Goal: Task Accomplishment & Management: Complete application form

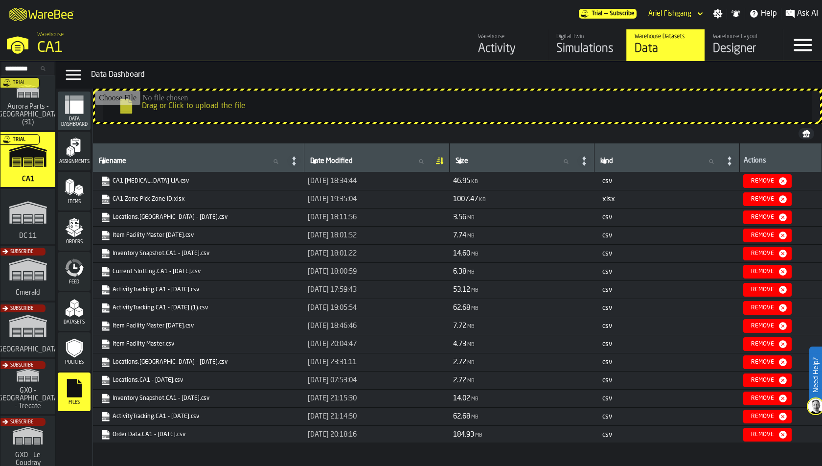
click at [26, 71] on input "Search..." at bounding box center [27, 68] width 51 height 11
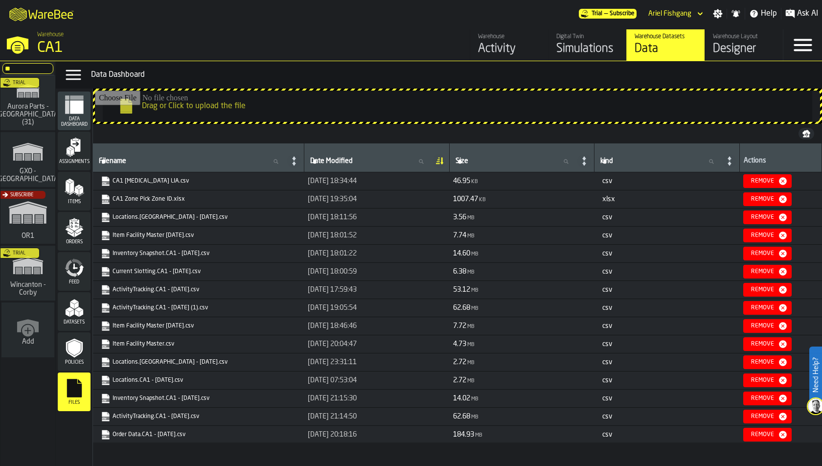
type input "**"
click at [35, 209] on div "Subscribe" at bounding box center [26, 219] width 55 height 57
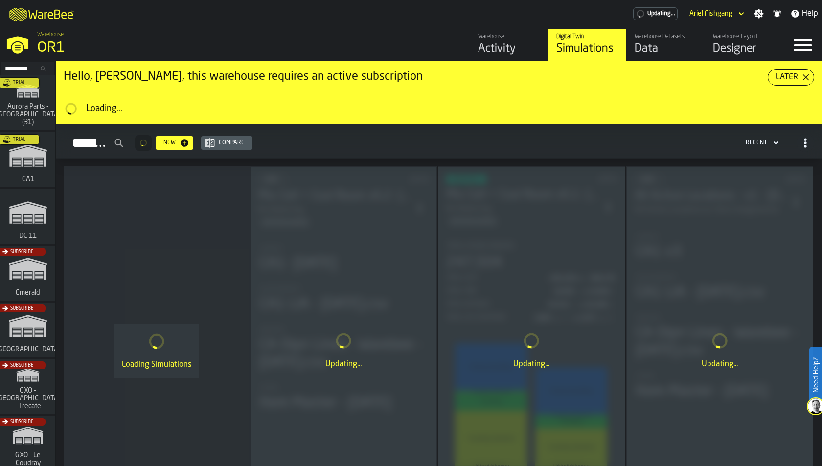
click at [673, 52] on div "Data" at bounding box center [666, 49] width 62 height 16
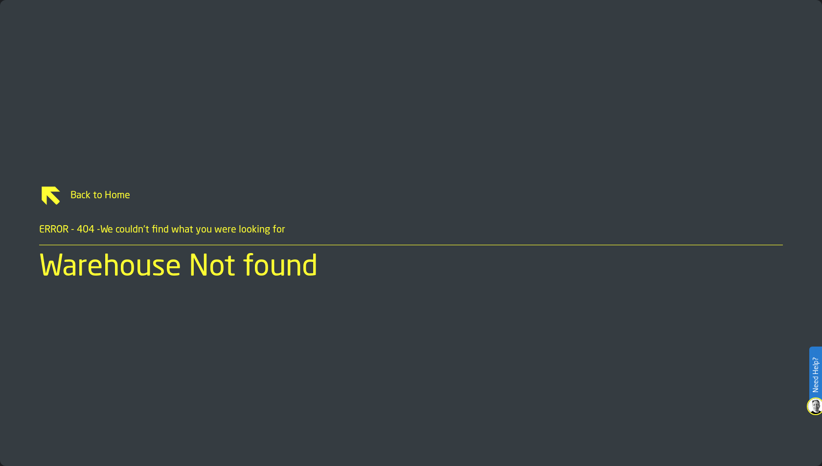
click at [93, 195] on span "Back to Home" at bounding box center [423, 196] width 720 height 14
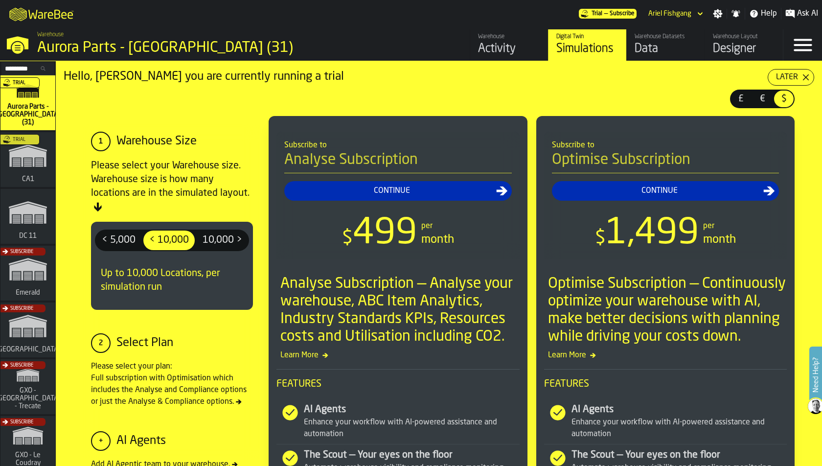
click at [45, 70] on input "Search..." at bounding box center [27, 68] width 51 height 11
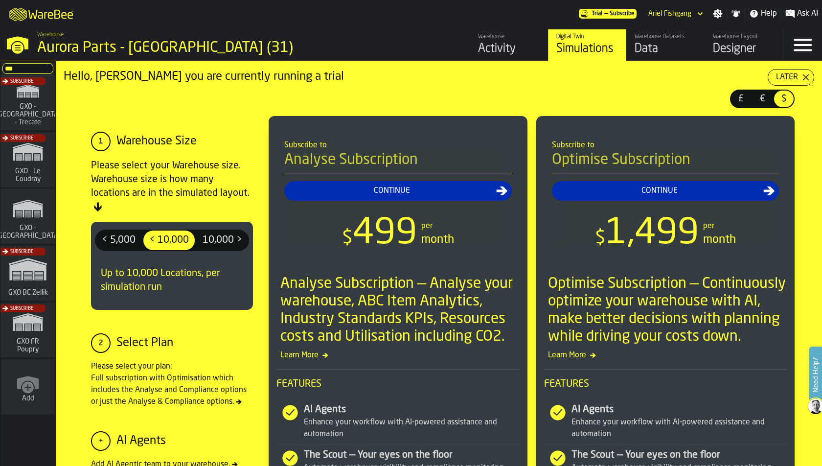
type input "***"
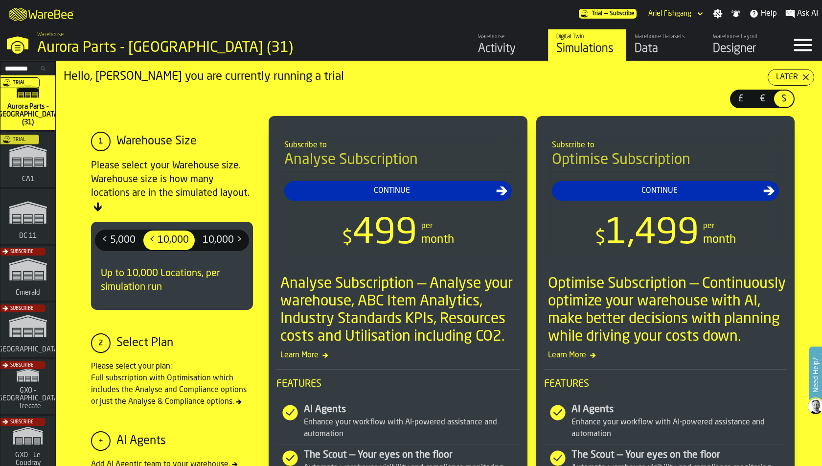
click at [31, 66] on input "Search..." at bounding box center [27, 68] width 51 height 11
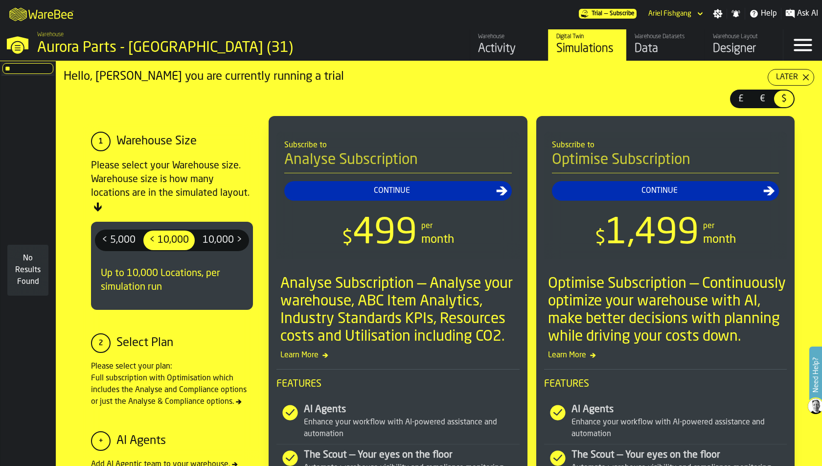
type input "*"
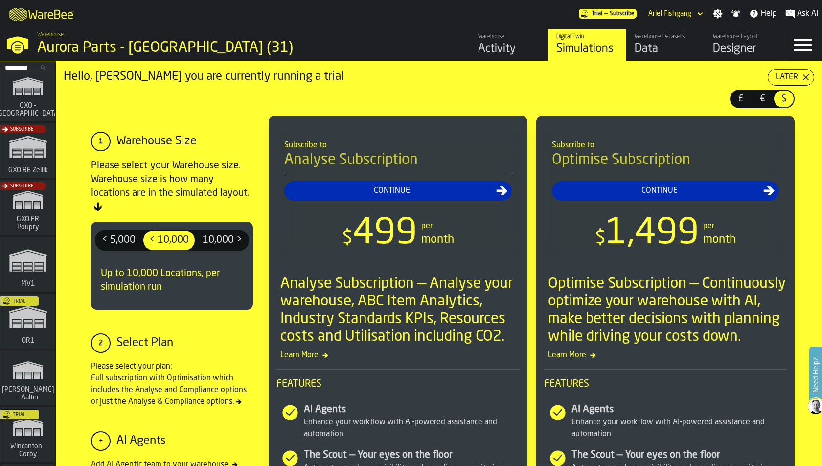
scroll to position [413, 0]
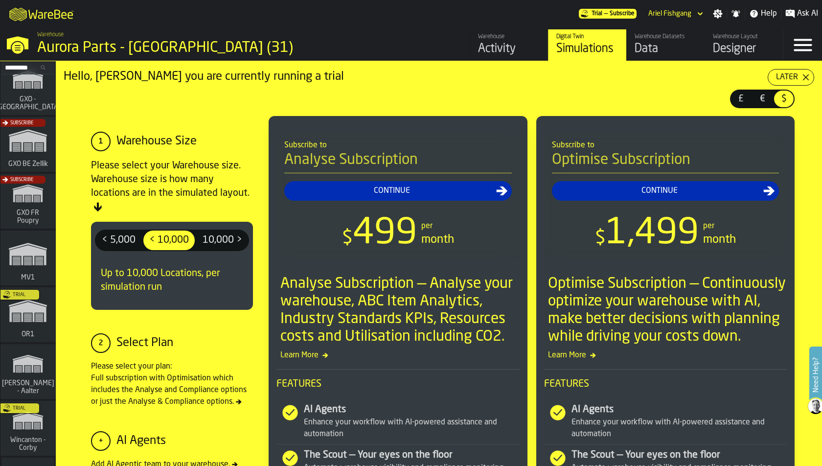
click at [34, 334] on div "Trial" at bounding box center [26, 317] width 55 height 57
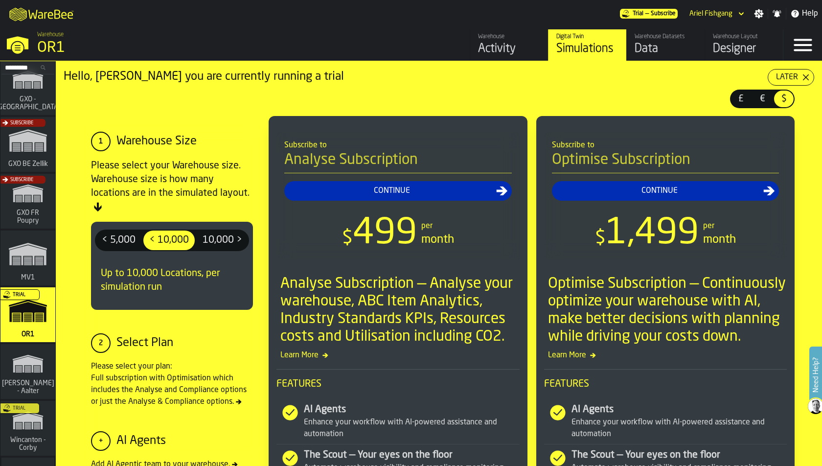
click at [732, 47] on div "Designer" at bounding box center [744, 49] width 62 height 16
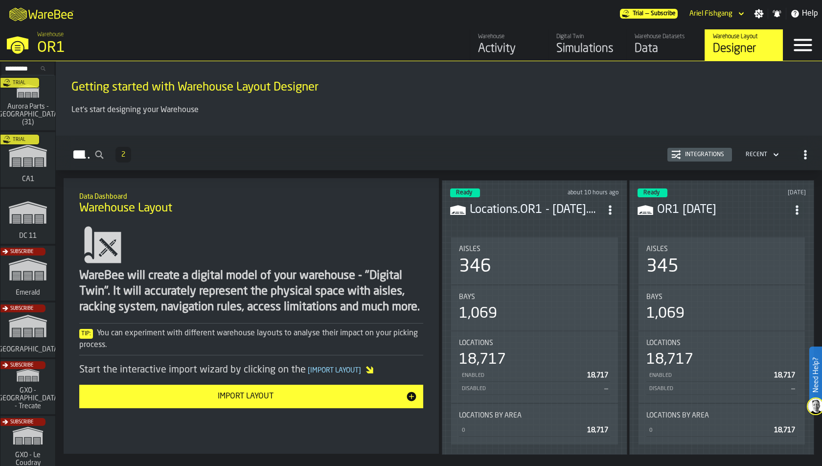
click at [499, 300] on div "Bays 1,069" at bounding box center [534, 307] width 151 height 29
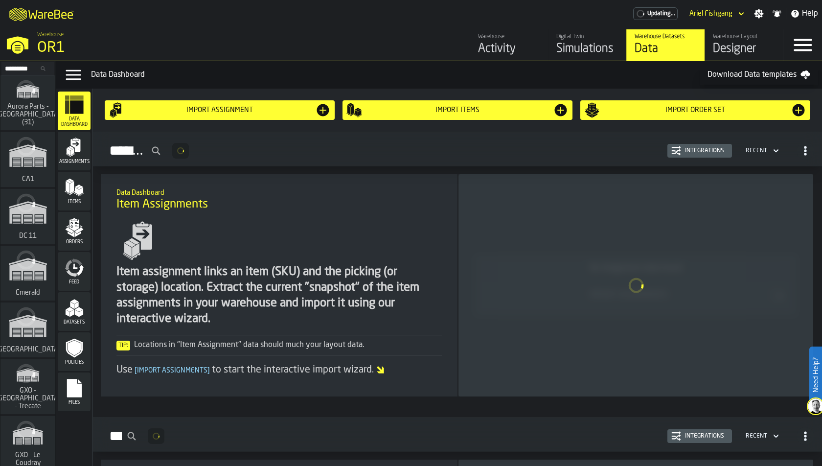
click at [41, 69] on icon at bounding box center [43, 69] width 6 height 6
click at [41, 69] on input "Search..." at bounding box center [27, 68] width 51 height 11
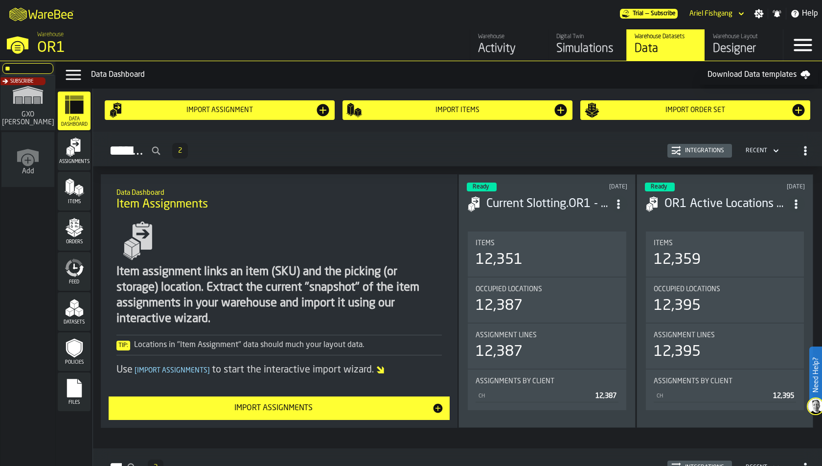
type input "**"
click at [14, 113] on div "Subscribe" at bounding box center [26, 105] width 55 height 57
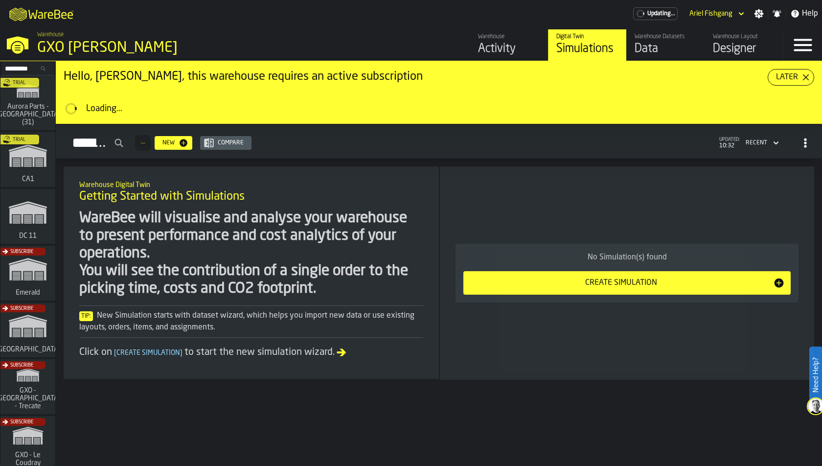
click at [660, 45] on div "Data" at bounding box center [666, 49] width 62 height 16
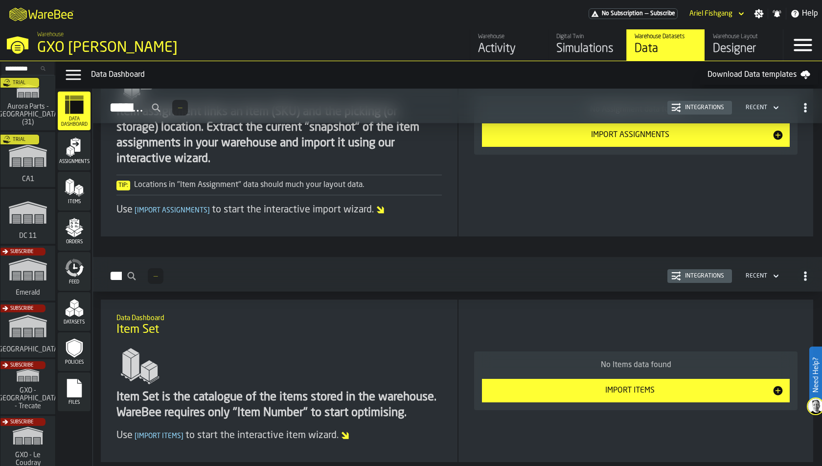
scroll to position [180, 0]
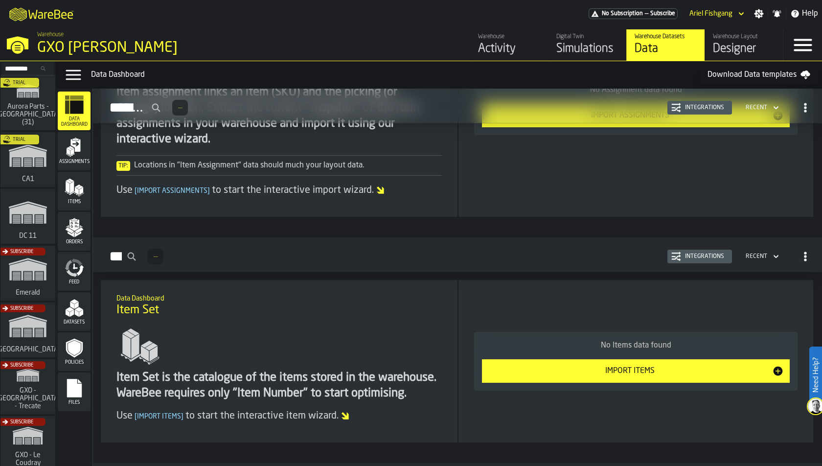
click at [75, 393] on rect "menu Files" at bounding box center [74, 391] width 15 height 7
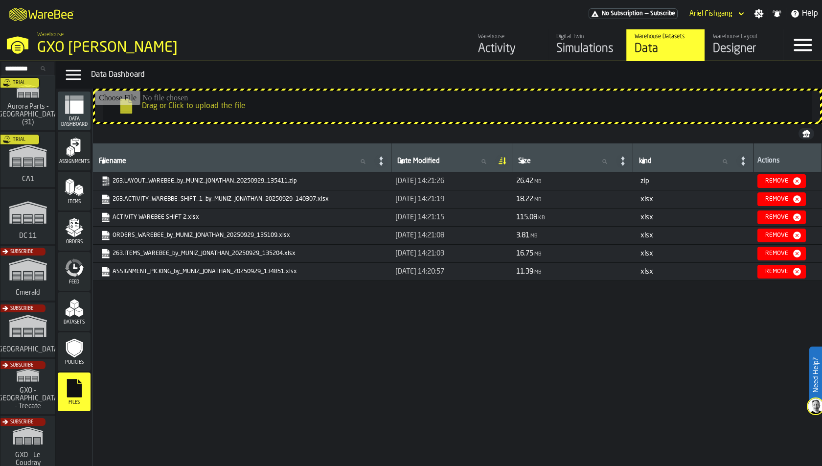
click at [217, 267] on link "ASSIGNMENT_PICKING_by_MUNIZ_JONATHAN_20250929_134851.xlsx" at bounding box center [241, 272] width 281 height 10
click at [255, 250] on link "263.ITEMS_WAREBEE_by_MUNIZ_JONATHAN_20250929_135204.xlsx" at bounding box center [241, 254] width 281 height 10
click at [74, 197] on div "Items" at bounding box center [74, 191] width 33 height 27
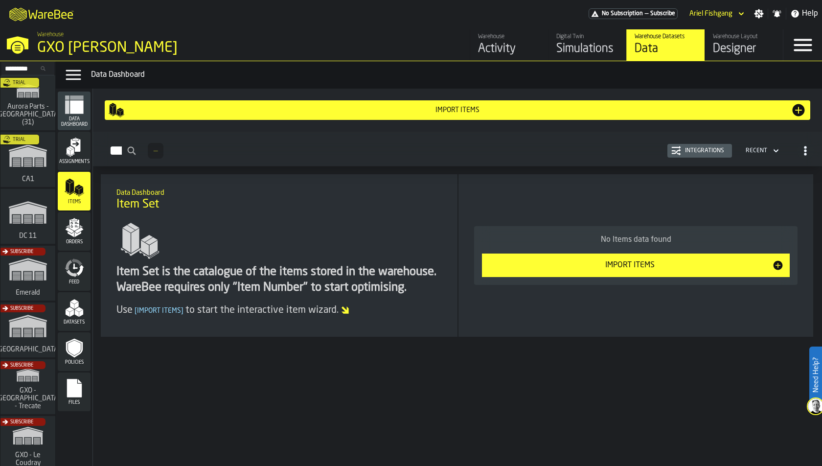
click at [533, 248] on div "No Items data found Import Items" at bounding box center [636, 255] width 324 height 59
click at [533, 261] on div "Import Items" at bounding box center [630, 265] width 284 height 12
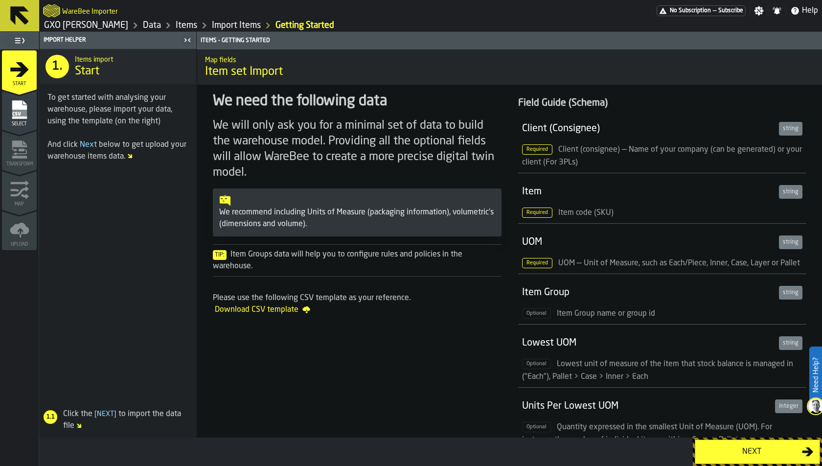
click at [22, 112] on rect "menu Select" at bounding box center [19, 113] width 15 height 7
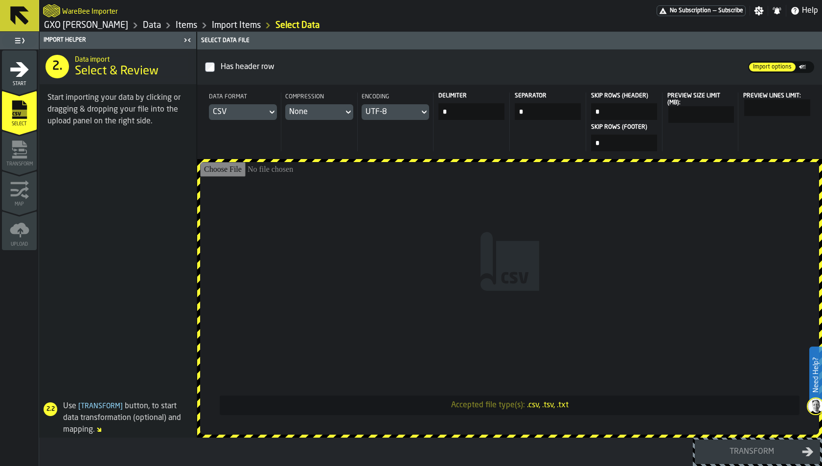
click at [286, 190] on input "Accepted file type(s): .csv, .tsv, .txt" at bounding box center [509, 298] width 619 height 273
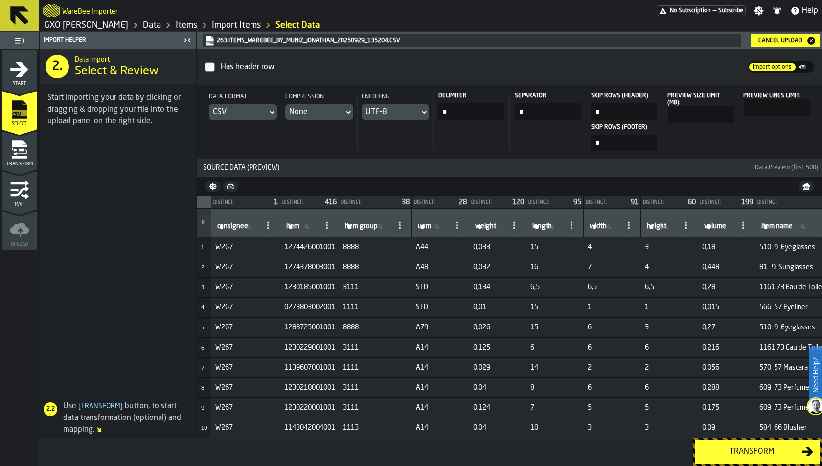
click at [24, 153] on icon "menu Transform" at bounding box center [20, 152] width 14 height 6
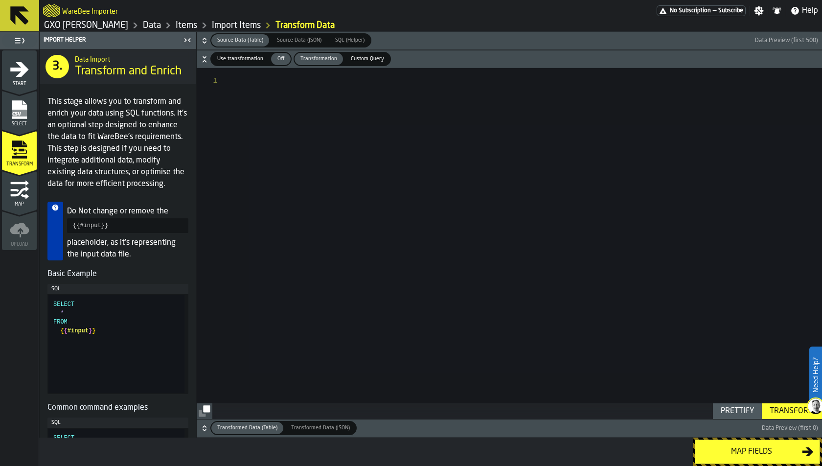
click at [253, 61] on span "Use transformation" at bounding box center [240, 59] width 54 height 8
type textarea "**********"
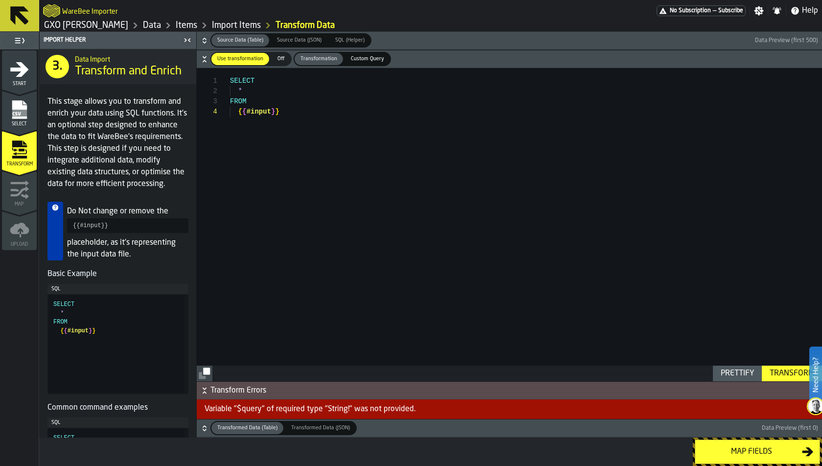
click at [206, 36] on icon "button-" at bounding box center [205, 41] width 10 height 10
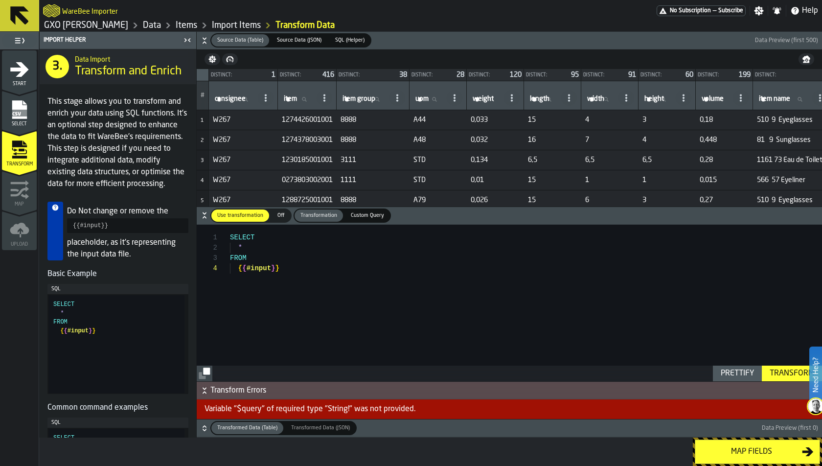
click at [300, 272] on div "SELECT * FROM { { #input } }" at bounding box center [526, 303] width 592 height 157
click at [787, 371] on div "Transform" at bounding box center [792, 374] width 52 height 12
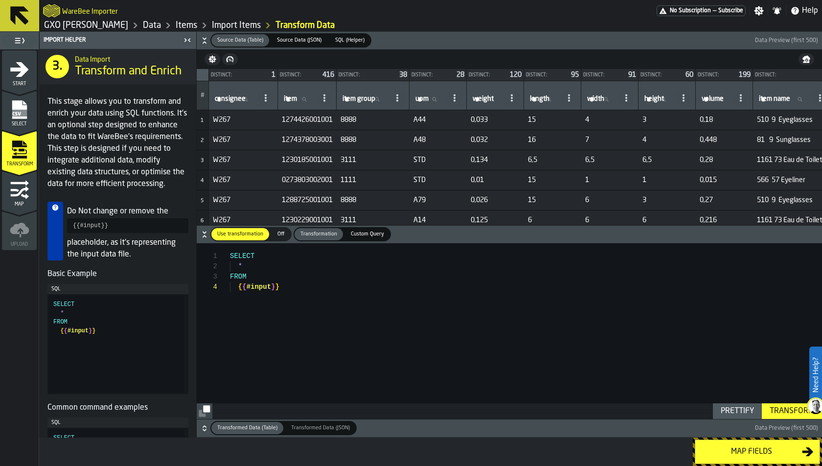
click at [208, 427] on icon "button-" at bounding box center [205, 428] width 10 height 10
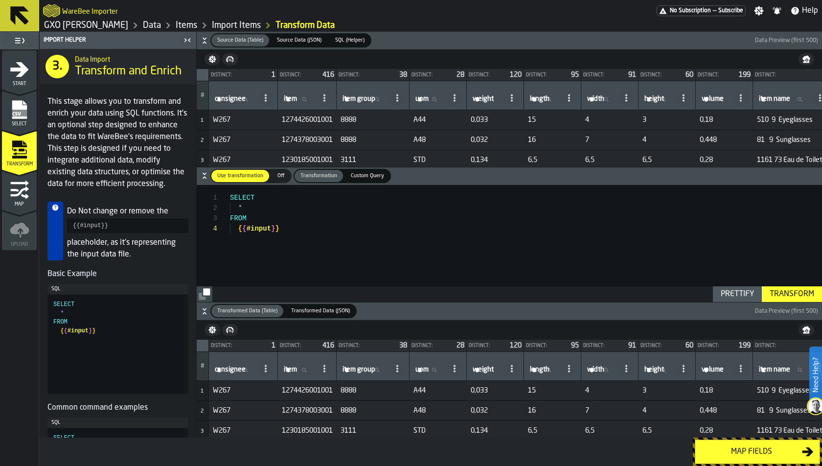
click at [206, 310] on icon "button-" at bounding box center [205, 311] width 10 height 10
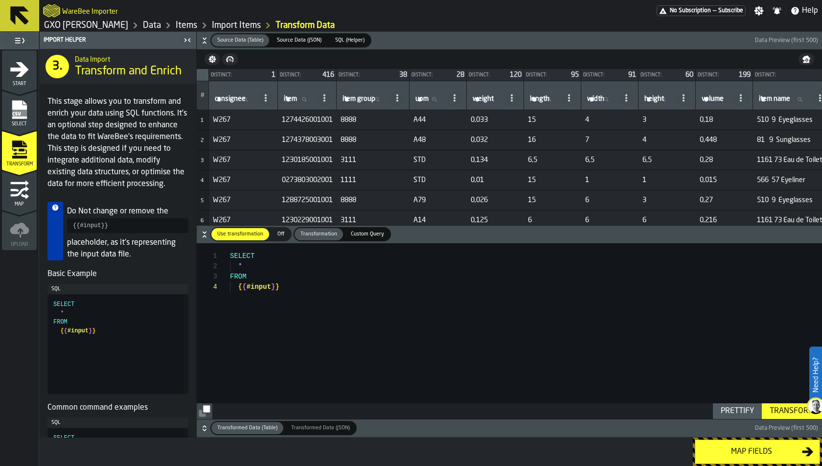
click at [13, 185] on icon "menu Map" at bounding box center [20, 190] width 20 height 20
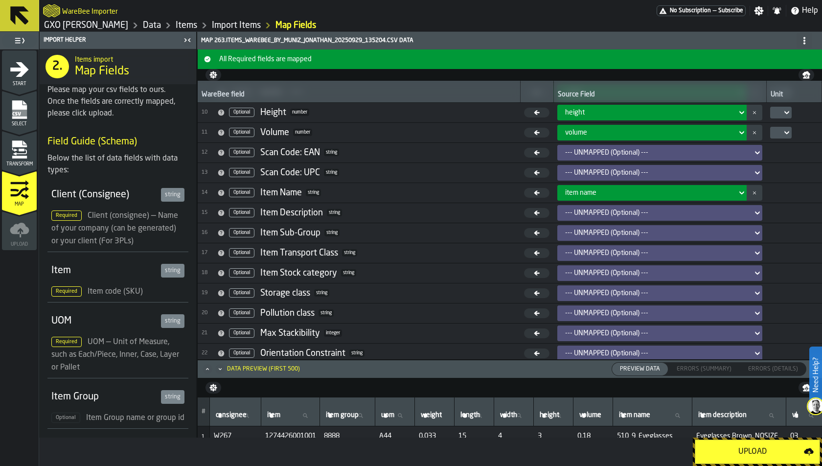
scroll to position [0, 0]
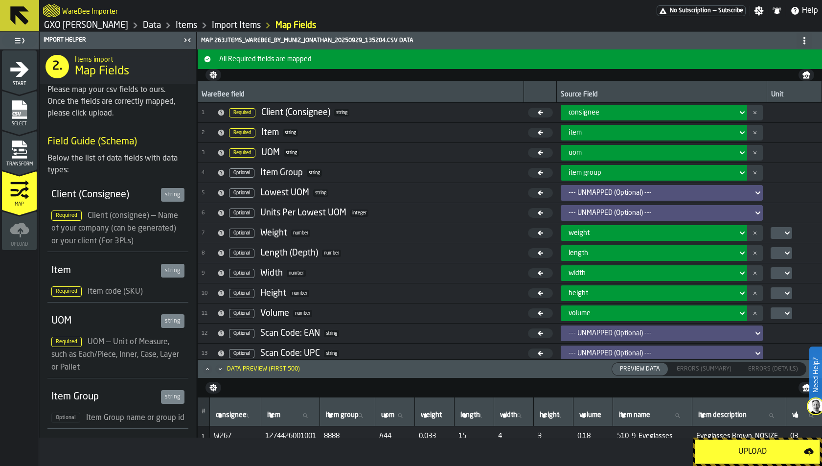
click at [22, 156] on icon "menu Transform" at bounding box center [19, 157] width 15 height 3
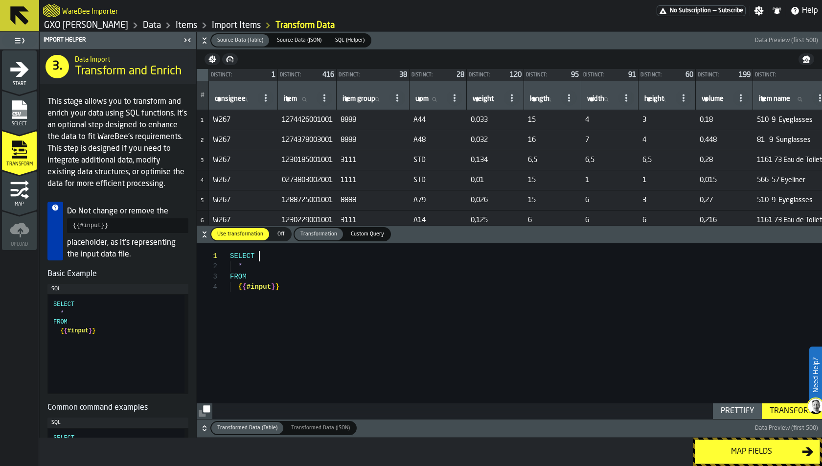
click at [260, 261] on div "SELECT * FROM { { #input } }" at bounding box center [526, 331] width 592 height 176
click at [271, 266] on div "SELECT * FROM { { #input } }" at bounding box center [526, 331] width 592 height 176
type textarea "**********"
click at [305, 45] on div "Source Data (JSON)" at bounding box center [299, 40] width 56 height 12
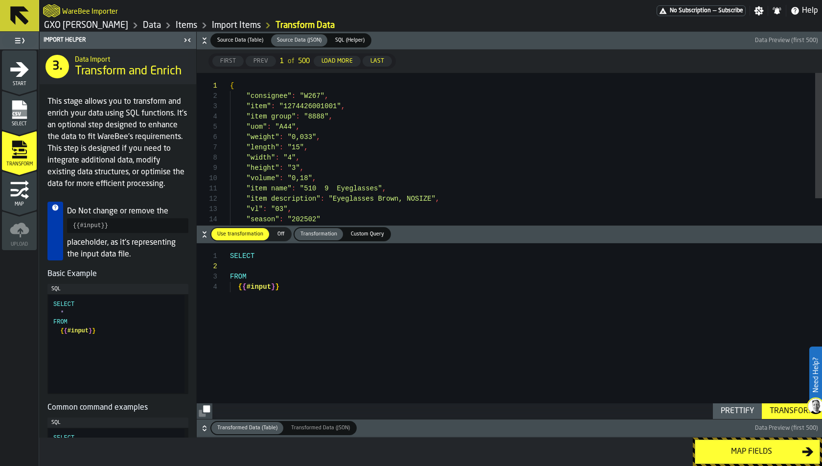
click at [341, 42] on span "SQL (Helper)" at bounding box center [349, 40] width 37 height 8
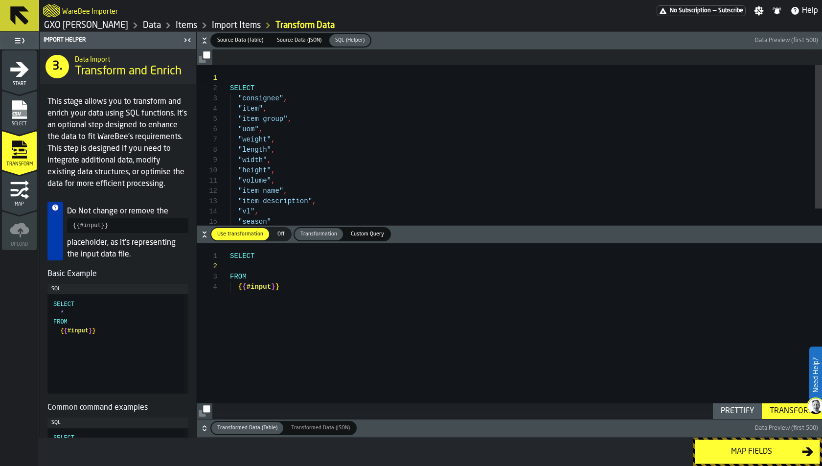
scroll to position [41, 0]
click at [331, 123] on div "SELECT "consignee" , "item" , "item group" , "uom" , "weight" , "length" , "wid…" at bounding box center [526, 173] width 592 height 216
type textarea "**********"
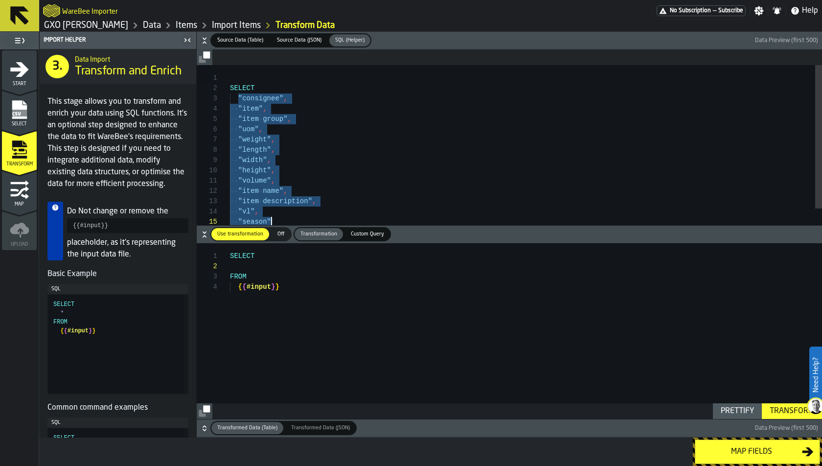
drag, startPoint x: 239, startPoint y: 98, endPoint x: 389, endPoint y: 229, distance: 198.8
click at [389, 229] on div "SELECT "consignee" , "item" , "item group" , "uom" , "weight" , "length" , "wid…" at bounding box center [526, 173] width 592 height 216
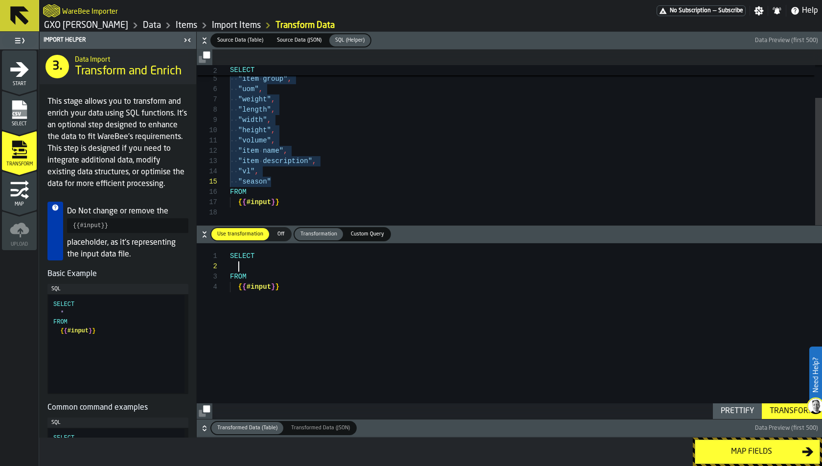
click at [285, 268] on div "SELECT FROM { { #input } }" at bounding box center [526, 331] width 592 height 176
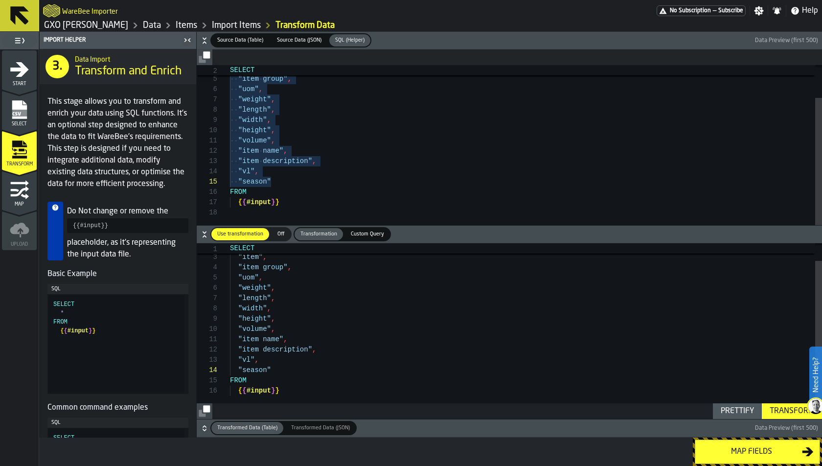
click at [269, 360] on div ""consignee" , "item" , "item group" , "uom" , "weight" , "length" , "width" , "…" at bounding box center [526, 322] width 592 height 196
drag, startPoint x: 286, startPoint y: 370, endPoint x: 209, endPoint y: 371, distance: 76.9
click at [230, 371] on div ""consignee" , "item" , "item group" , "uom" , "weight" , "length" , "width" , "…" at bounding box center [526, 322] width 592 height 196
type textarea "**********"
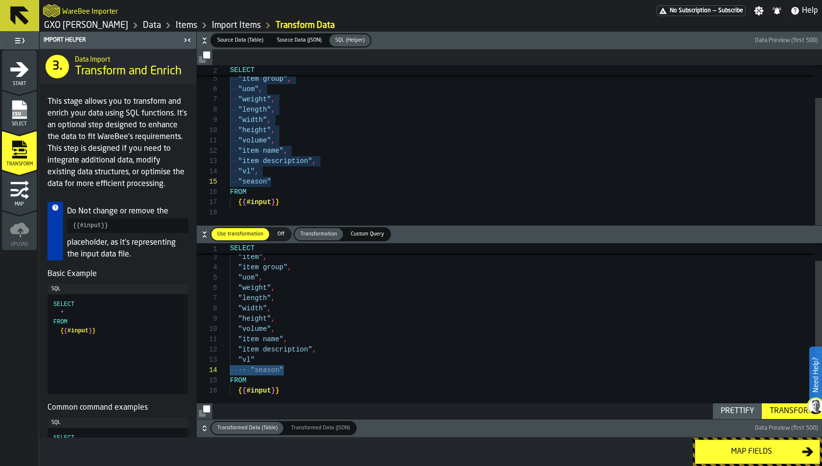
click at [285, 265] on div ""consignee" , "item" , "item group" , "uom" , "weight" , "length" , "width" , "…" at bounding box center [526, 322] width 592 height 196
click at [294, 264] on div ""consignee" , "item" , "item group" , "uom" , "weight" , "length" , "width" , "…" at bounding box center [526, 341] width 592 height 196
click at [286, 284] on div ""consignee" , "item" , "item group" , "uom" , "weight" , "length" , "width" , "…" at bounding box center [526, 341] width 592 height 196
click at [303, 283] on div ""consignee" , "item" , "item group" , "uom" , "weight" , "length" , "width" , "…" at bounding box center [526, 341] width 592 height 196
click at [799, 411] on div "Transform" at bounding box center [792, 411] width 52 height 12
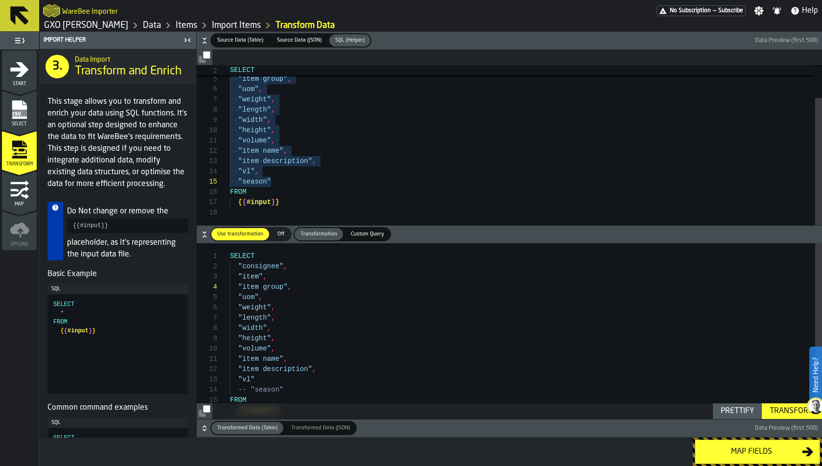
click at [16, 190] on icon "menu Map" at bounding box center [14, 190] width 8 height 3
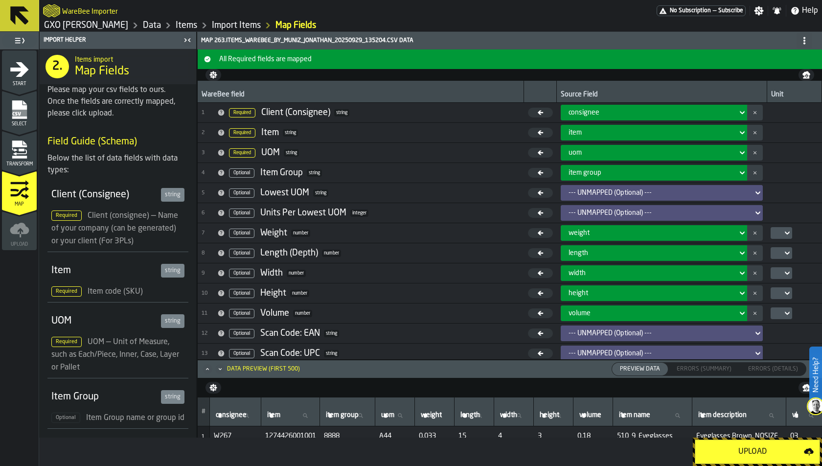
click at [28, 146] on icon "menu Transform" at bounding box center [20, 150] width 20 height 20
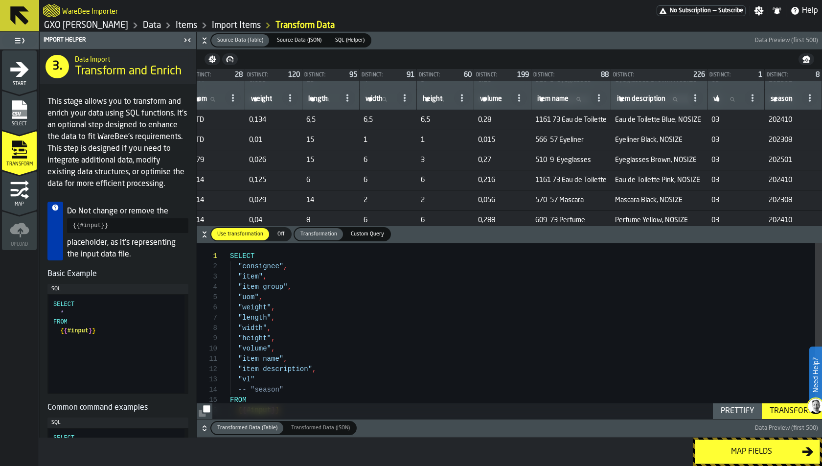
scroll to position [0, 250]
click at [27, 194] on icon "menu Map" at bounding box center [20, 190] width 20 height 20
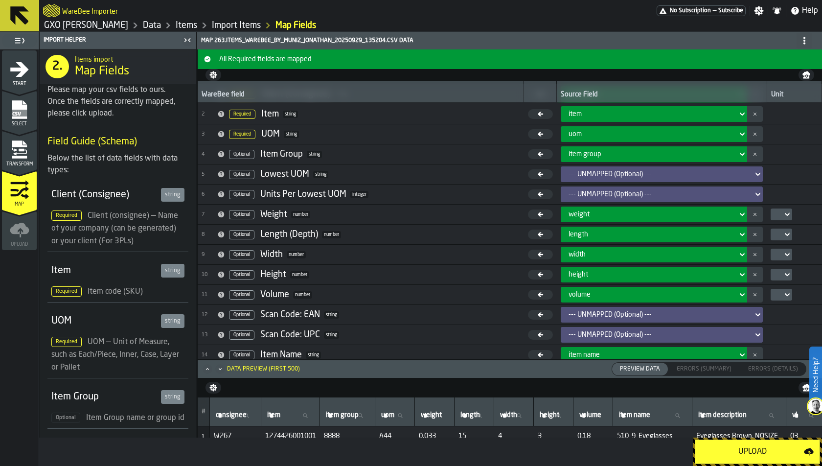
scroll to position [0, 0]
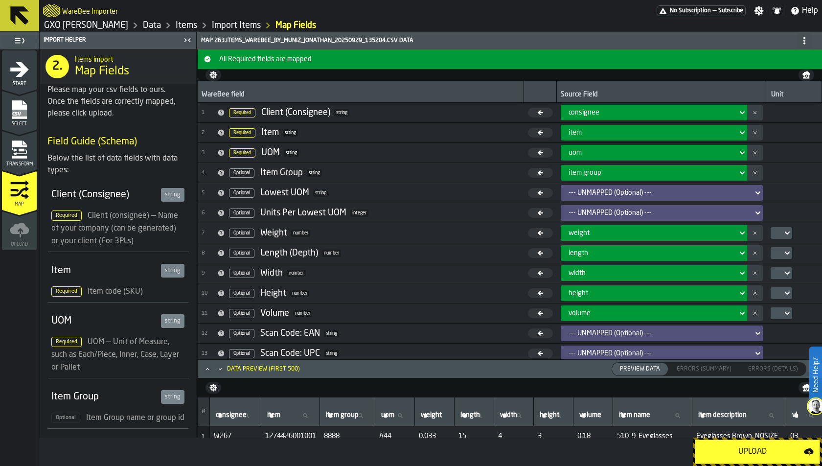
click at [30, 153] on div "Transform" at bounding box center [19, 153] width 35 height 27
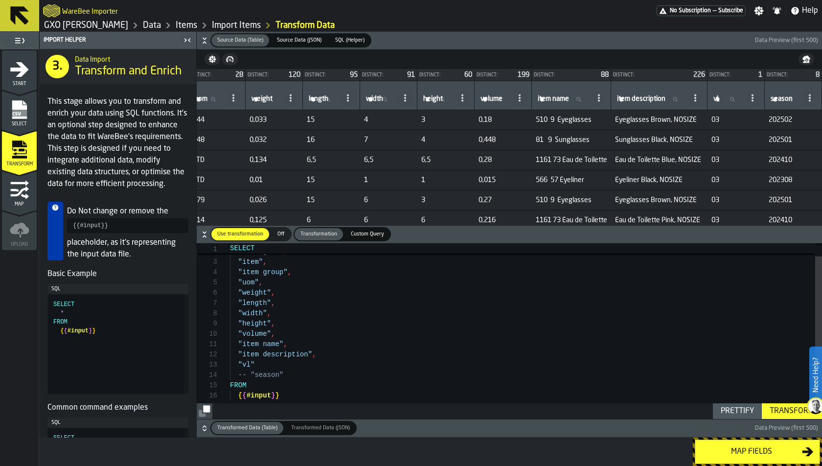
scroll to position [30, 0]
drag, startPoint x: 273, startPoint y: 372, endPoint x: 171, endPoint y: 372, distance: 102.3
click at [230, 372] on div "SELECT "consignee" , "item" , "item group" , "uom" , "weight" , "length" , "wid…" at bounding box center [526, 327] width 592 height 196
click at [252, 359] on div ""consignee" , "item" , "item group" , "uom" , "weight" , "length" , "width" , "…" at bounding box center [526, 322] width 592 height 196
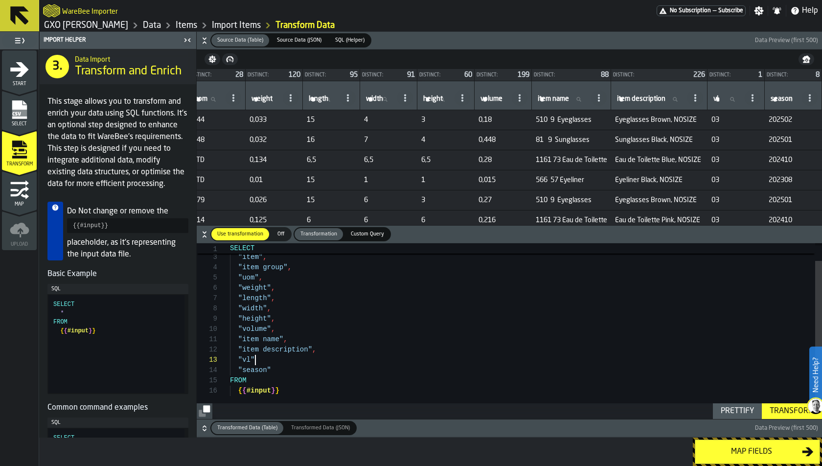
drag, startPoint x: 263, startPoint y: 360, endPoint x: 88, endPoint y: 363, distance: 175.2
click at [230, 363] on div ""consignee" , "item" , "item group" , "uom" , "weight" , "length" , "width" , "…" at bounding box center [526, 322] width 592 height 196
type textarea "**********"
click at [775, 406] on div "Transform" at bounding box center [792, 411] width 52 height 12
click at [22, 189] on icon "menu Map" at bounding box center [19, 191] width 18 height 10
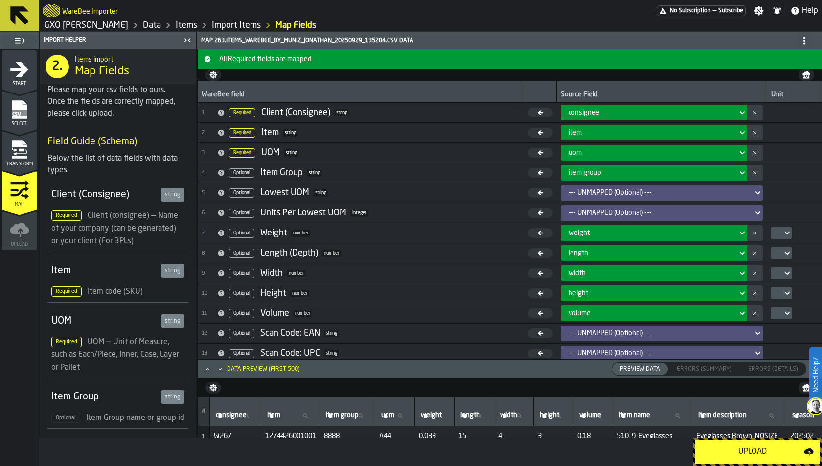
click at [205, 370] on icon "Maximize" at bounding box center [208, 369] width 10 height 10
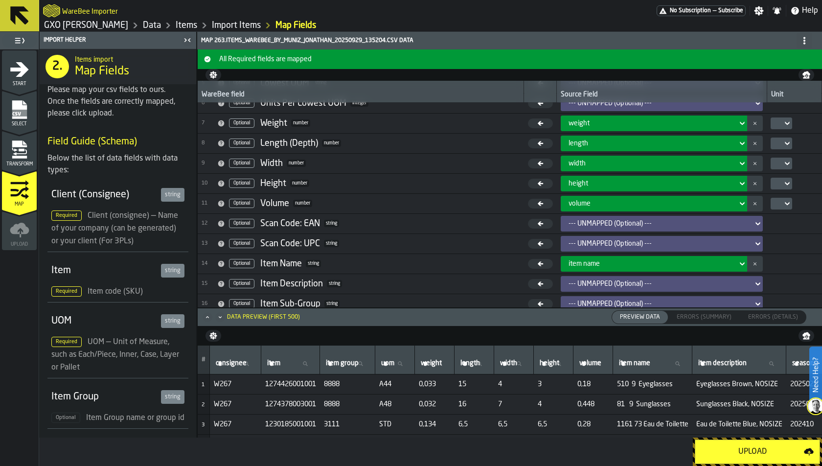
scroll to position [118, 0]
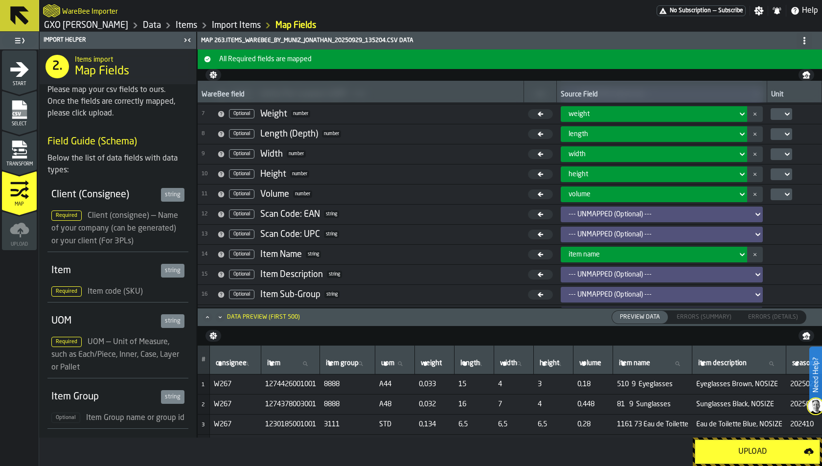
click at [7, 172] on icon "menu Transform" at bounding box center [19, 170] width 35 height 39
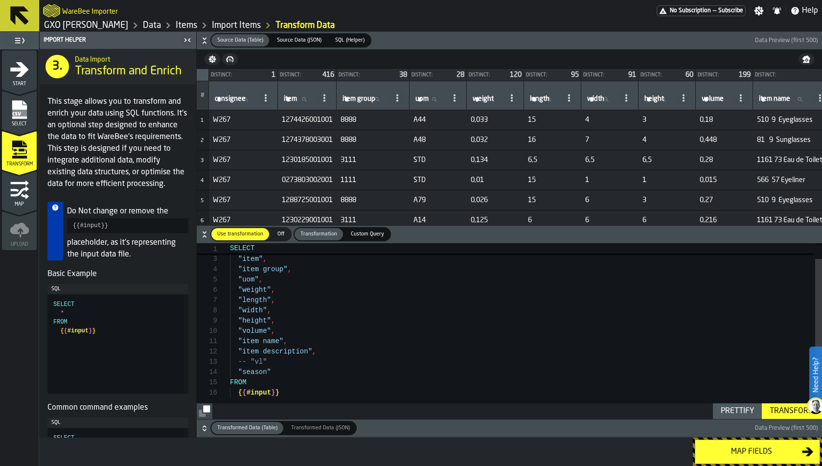
scroll to position [51, 0]
click at [239, 288] on div "SELECT "consignee" , "item" , "item group" , "uom" , "weight" , "length" , "wid…" at bounding box center [526, 324] width 592 height 196
drag, startPoint x: 315, startPoint y: 302, endPoint x: 317, endPoint y: 283, distance: 18.7
click at [315, 302] on div "SELECT "consignee" , "item" , "item group" , "uom" , REPLACE ( "weight" , "leng…" at bounding box center [526, 333] width 592 height 196
click at [270, 301] on div "SELECT "consignee" , "item" , "item group" , "uom" , REPLACE ( "weight" ) , "le…" at bounding box center [526, 333] width 592 height 196
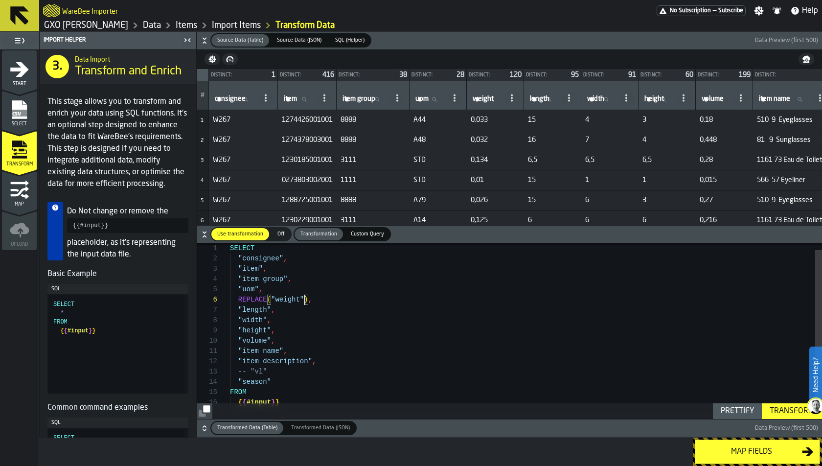
click at [304, 299] on div "SELECT "consignee" , "item" , "item group" , "uom" , REPLACE ( "weight" ) , "le…" at bounding box center [526, 333] width 592 height 196
click at [398, 315] on div "SELECT "consignee" , "item" , "item group" , "uom" , REPLACE ( "weight" , ',' ,…" at bounding box center [526, 333] width 592 height 196
click at [793, 412] on div "Transform" at bounding box center [792, 411] width 52 height 12
click at [206, 426] on icon "button-" at bounding box center [205, 428] width 10 height 10
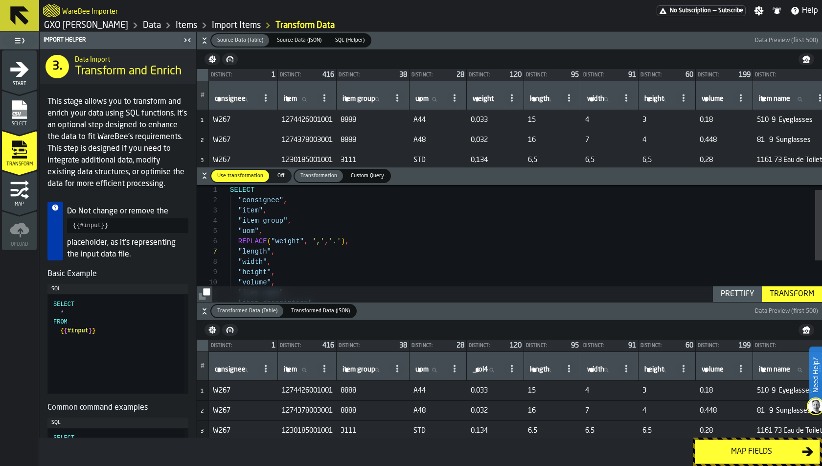
scroll to position [51, 0]
click at [353, 240] on div "SELECT "consignee" , "item" , "item group" , "uom" , REPLACE ( "weight" , ',' ,…" at bounding box center [526, 275] width 592 height 196
click at [778, 293] on div "Transform" at bounding box center [792, 294] width 52 height 12
click at [238, 254] on div "SELECT "consignee" , "item" , "item group" , "uom" , REPLACE ( "weight" , ',' ,…" at bounding box center [526, 275] width 592 height 196
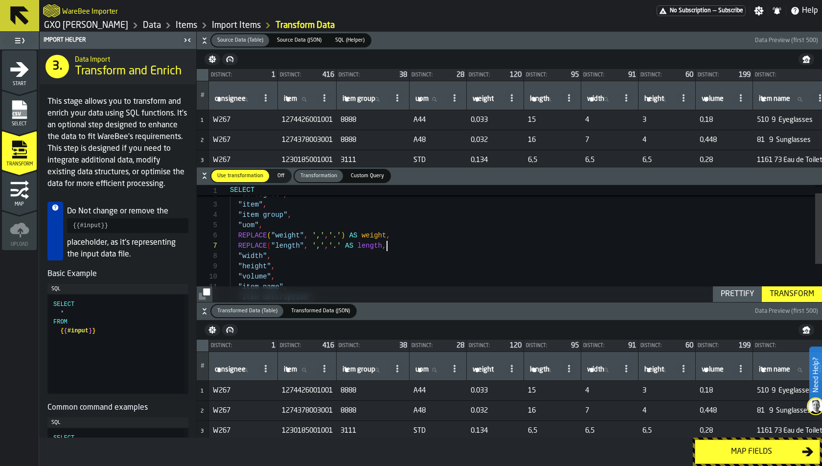
click at [391, 246] on div "SELECT "consignee" , "item" , "item group" , "uom" , REPLACE ( "weight" , ',' ,…" at bounding box center [526, 269] width 592 height 196
click at [375, 246] on div "SELECT "consignee" , "item" , "item group" , "uom" , REPLACE ( "weight" , ',' ,…" at bounding box center [526, 269] width 592 height 196
click at [347, 257] on div "SELECT "consignee" , "item" , "item group" , "uom" , REPLACE ( "weight" , ',' ,…" at bounding box center [526, 269] width 592 height 196
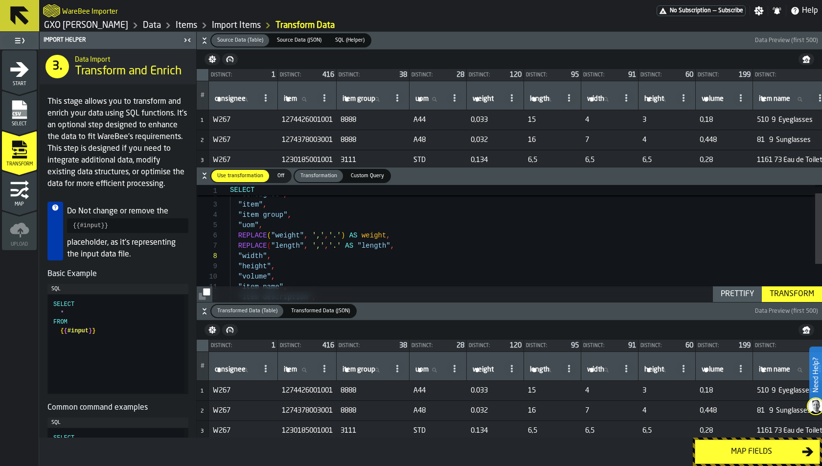
click at [237, 258] on div "SELECT "consignee" , "item" , "item group" , "uom" , REPLACE ( "weight" , ',' ,…" at bounding box center [526, 269] width 592 height 196
click at [458, 264] on div ""consignee" , "item" , "item group" , "uom" , REPLACE ( "weight" , ',' , '.' ) …" at bounding box center [526, 259] width 592 height 196
click at [268, 248] on div ""consignee" , "item" , "item group" , "uom" , REPLACE ( "weight" , ',' , '.' ) …" at bounding box center [526, 259] width 592 height 196
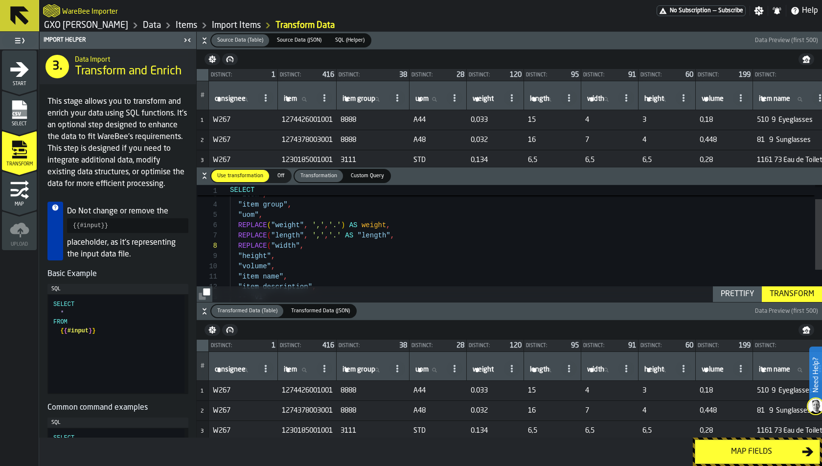
click at [300, 246] on div ""consignee" , "item" , "item group" , "uom" , REPLACE ( "weight" , ',' , '.' ) …" at bounding box center [526, 259] width 592 height 196
click at [553, 258] on div ""consignee" , "item" , "item group" , "uom" , REPLACE ( "weight" , ',' , '.' ) …" at bounding box center [526, 259] width 592 height 196
click at [502, 249] on div ""consignee" , "item" , "item group" , "uom" , REPLACE ( "weight" , ',' , '.' ) …" at bounding box center [526, 259] width 592 height 196
click at [728, 291] on div "Prettify" at bounding box center [737, 294] width 41 height 12
click at [779, 290] on div "Transform" at bounding box center [792, 294] width 52 height 12
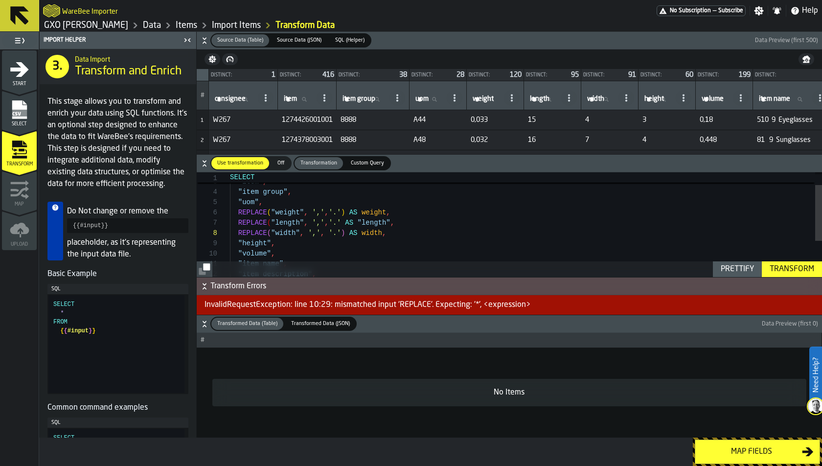
scroll to position [62, 0]
click at [362, 226] on div ""consignee" , "item" , "item group" , "uom" , REPLACE ( "weight" , ',' , '.' ) …" at bounding box center [526, 246] width 592 height 196
click at [424, 221] on div ""consignee" , "item" , "item group" , "uom" , REPLACE ( "weight" , ',' , '.' ) …" at bounding box center [526, 246] width 592 height 196
click at [267, 231] on div ""consignee" , "item" , "item group" , "uom" , REPLACE ( "weight" , ',' , '.' ) …" at bounding box center [526, 246] width 592 height 196
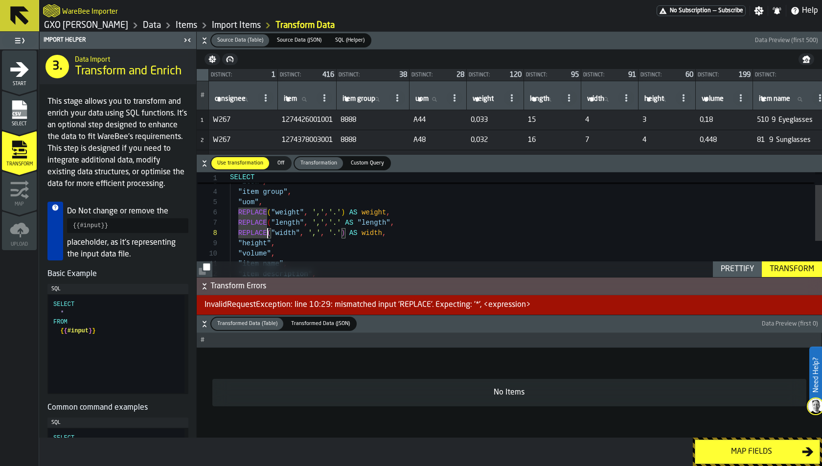
click at [321, 231] on div ""consignee" , "item" , "item group" , "uom" , REPLACE ( "weight" , ',' , '.' ) …" at bounding box center [526, 246] width 592 height 196
click at [356, 231] on div ""consignee" , "item" , "item group" , "uom" , REPLACE ( "weight" , ',' , '.' ) …" at bounding box center [526, 246] width 592 height 196
click at [424, 238] on div ""consignee" , "item" , "item group" , "uom" , REPLACE ( "weight" , ',' , '.' ) …" at bounding box center [526, 246] width 592 height 196
click at [715, 269] on button "Prettify" at bounding box center [737, 269] width 49 height 16
click at [770, 269] on div "Transform" at bounding box center [792, 269] width 52 height 12
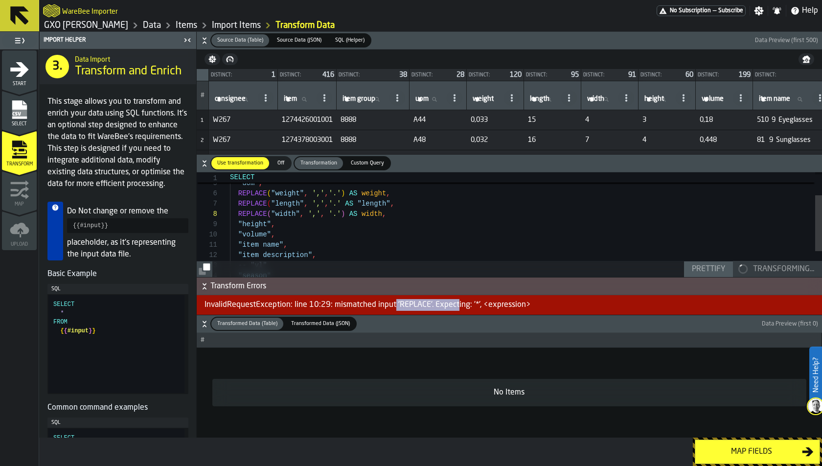
drag, startPoint x: 393, startPoint y: 308, endPoint x: 459, endPoint y: 308, distance: 66.6
click at [454, 308] on div "InvalidRequestException: line 10:29: mismatched input 'REPLACE'. Expecting: '*'…" at bounding box center [510, 305] width 626 height 20
click at [474, 308] on div "InvalidRequestException: line 10:29: mismatched input 'REPLACE'. Expecting: '*'…" at bounding box center [510, 305] width 626 height 20
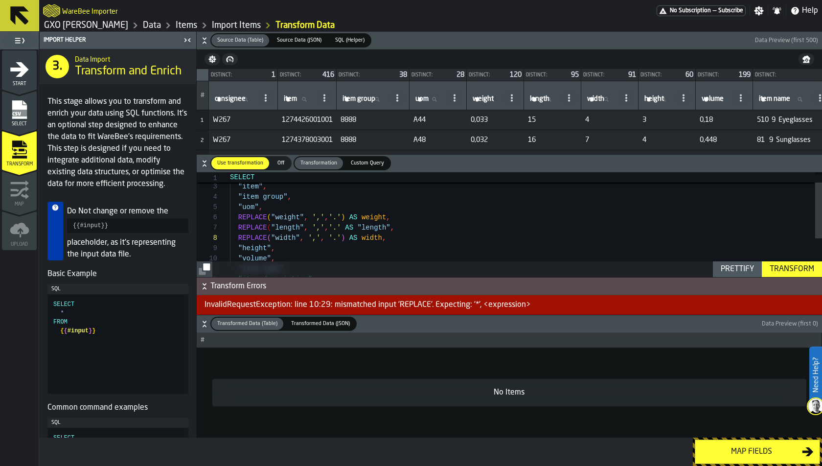
scroll to position [51, 0]
click at [404, 222] on div ""height" , "volume" , "item name" , "item description" , REPLACE ( "width" , ',…" at bounding box center [526, 251] width 592 height 196
click at [363, 230] on div ""height" , "volume" , "item name" , "item description" , REPLACE ( "width" , ',…" at bounding box center [526, 251] width 592 height 196
click at [387, 229] on div "" height ", " volume ", " item name ", " item description ", REPLACE ( " width …" at bounding box center [526, 252] width 592 height 196
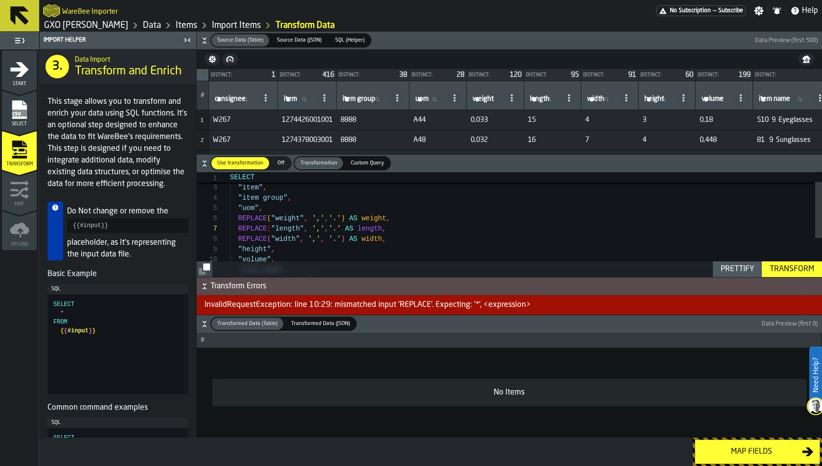
click at [782, 266] on div "Transform" at bounding box center [792, 269] width 52 height 12
drag, startPoint x: 394, startPoint y: 225, endPoint x: 156, endPoint y: 232, distance: 237.5
click at [230, 232] on div ""height" , "volume" , REPLACE ( "width" , ',' , '.' ) AS width , REPLACE ( "wei…" at bounding box center [526, 248] width 592 height 196
click at [236, 224] on div ""height" , "volume" , REPLACE ( "width" , ',' , '.' ) AS width , REPLACE ( "wei…" at bounding box center [526, 248] width 592 height 196
click at [776, 266] on div "Transform" at bounding box center [792, 269] width 52 height 12
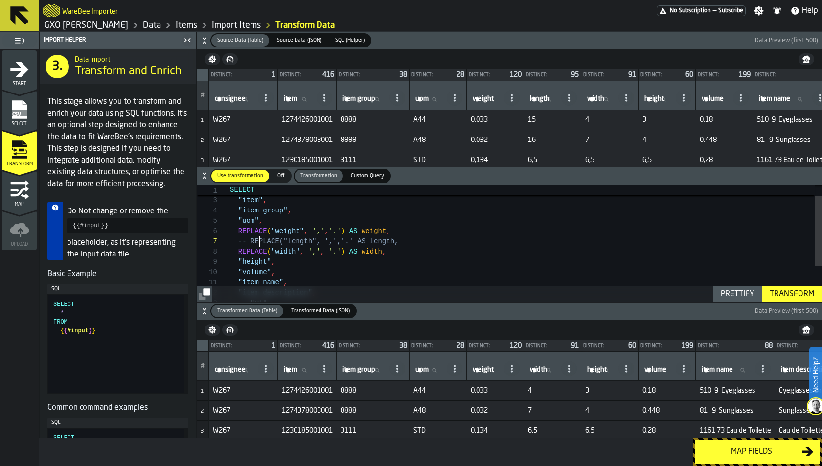
click at [260, 243] on div ""height" , "volume" , REPLACE ( "width" , ',' , '.' ) AS width , REPLACE ( "wei…" at bounding box center [526, 265] width 592 height 196
click at [417, 239] on div ""height" , "volume" , REPLACE ( "width" , ',' , '.' ) AS width , REPLACE ( "wei…" at bounding box center [526, 265] width 592 height 196
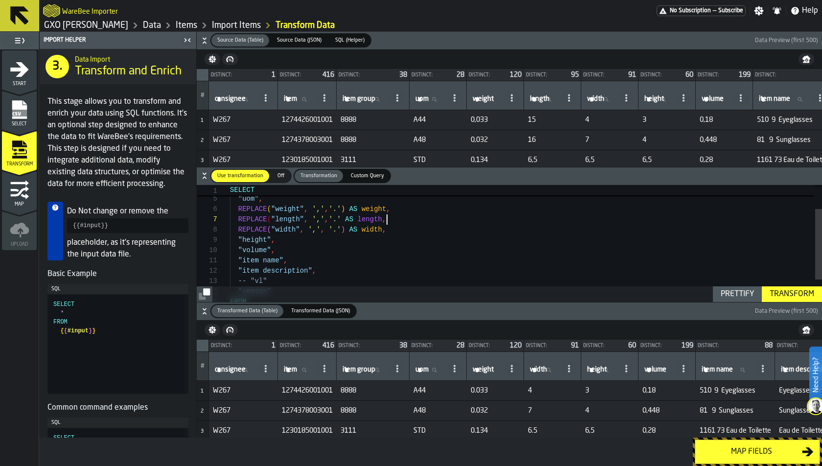
click at [340, 220] on div ""height" , "volume" , REPLACE ( "width" , ',' , '.' ) AS width , REPLACE ( "wei…" at bounding box center [526, 243] width 592 height 196
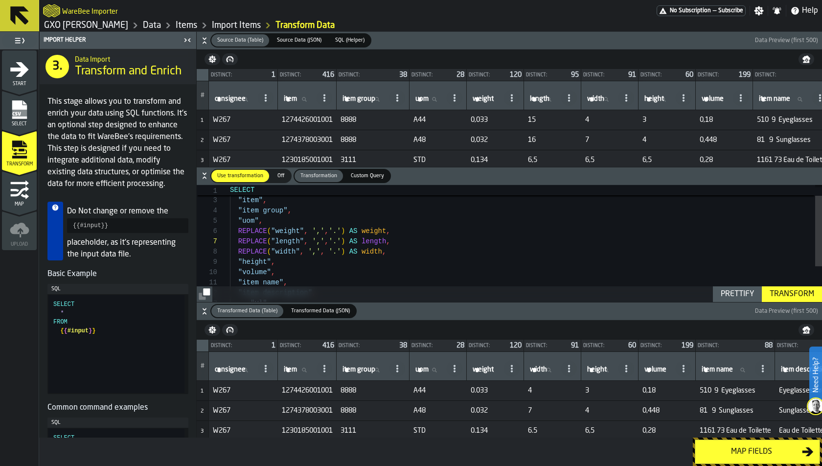
click at [785, 292] on div "Transform" at bounding box center [792, 294] width 52 height 12
click at [236, 262] on div ""height" , "volume" , REPLACE ( "width" , ',' , '.' ) AS width , REPLACE ( "wei…" at bounding box center [526, 265] width 592 height 196
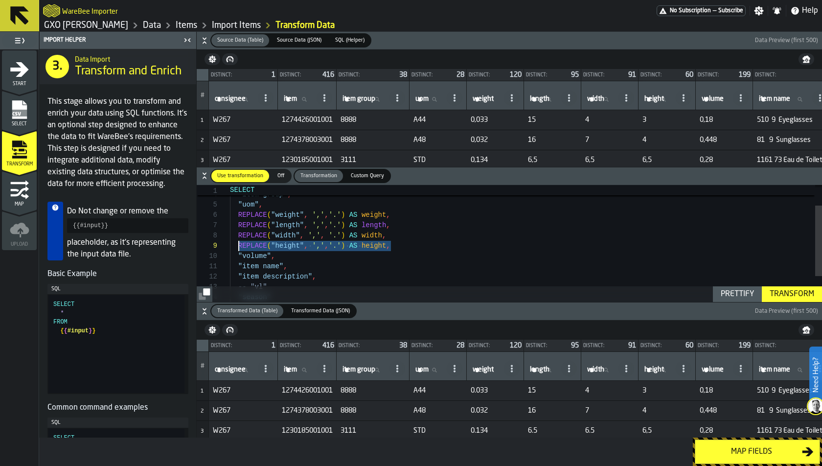
drag, startPoint x: 396, startPoint y: 244, endPoint x: 233, endPoint y: 248, distance: 163.0
click at [235, 246] on div "REPLACE ( "height" , ',' , '.' ) AS height , "volume" , REPLACE ( "width" , ','…" at bounding box center [526, 249] width 592 height 196
click at [250, 255] on div "REPLACE ( "height" , ',' , '.' ) AS height , "volume" , REPLACE ( "width" , ','…" at bounding box center [526, 249] width 592 height 196
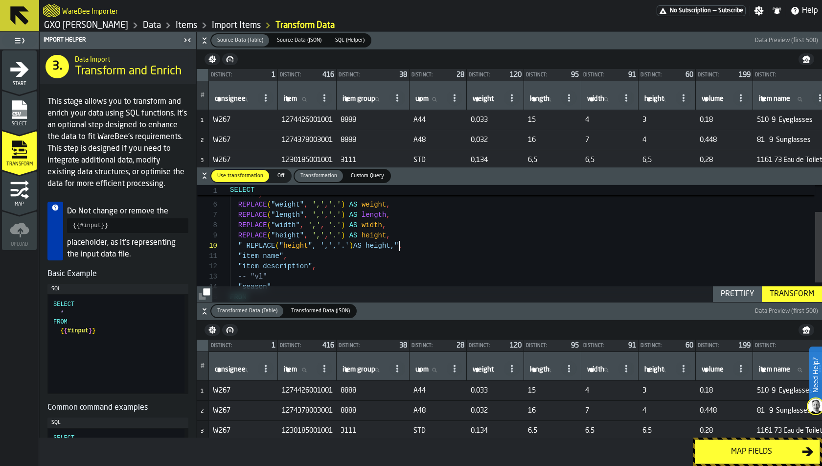
click at [246, 244] on div "REPLACE ( "height" , ',' , '.' ) AS height , " REPLACE ( " height ", ',','.' ) …" at bounding box center [526, 238] width 592 height 196
click at [394, 248] on div "REPLACE ( "height" , ',' , '.' ) AS height , REPLACE ( "height" , ',' , '.' ) A…" at bounding box center [526, 238] width 592 height 196
click at [378, 246] on div "REPLACE ( "height" , ',' , '.' ) AS height , REPLACE ( "height" , ',' , '.' ) A…" at bounding box center [526, 238] width 592 height 196
click at [283, 248] on div "REPLACE ( "height" , ',' , '.' ) AS height , REPLACE ( "height" , ',' , '.' ) A…" at bounding box center [526, 238] width 592 height 196
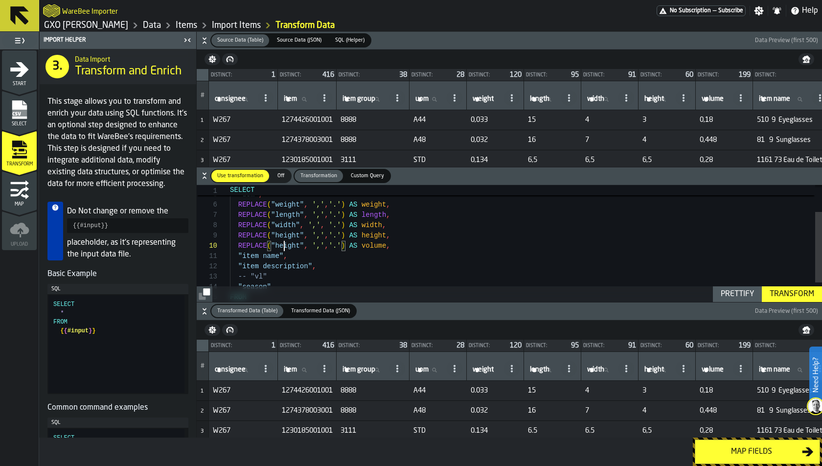
click at [283, 248] on div "REPLACE ( "height" , ',' , '.' ) AS height , REPLACE ( "height" , ',' , '.' ) A…" at bounding box center [526, 238] width 592 height 196
click at [370, 263] on div "REPLACE ( "height" , ',' , '.' ) AS height , REPLACE ( "volume" , ',' , '.' ) A…" at bounding box center [526, 238] width 592 height 196
type textarea "**********"
click at [789, 291] on div "Transform" at bounding box center [792, 294] width 52 height 12
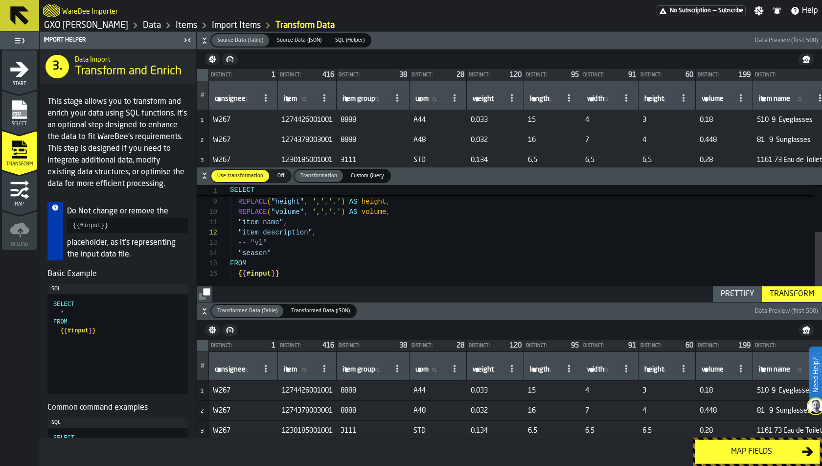
click at [725, 451] on div "Map fields" at bounding box center [751, 452] width 101 height 12
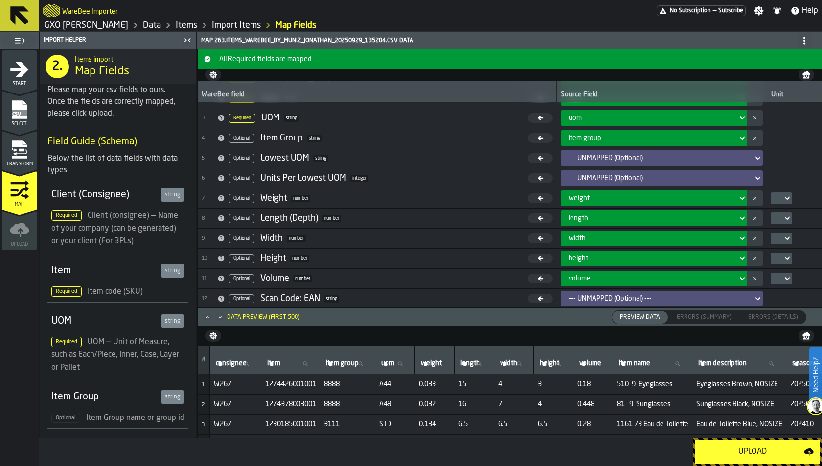
scroll to position [56, 0]
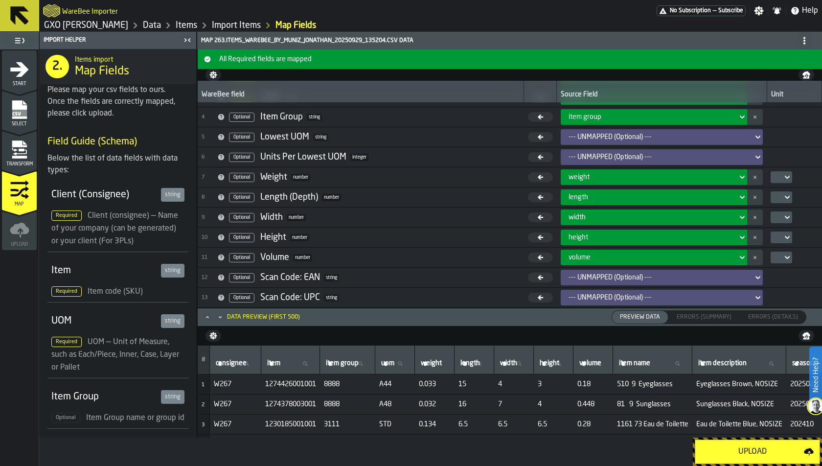
click at [728, 452] on div "Upload" at bounding box center [752, 452] width 103 height 12
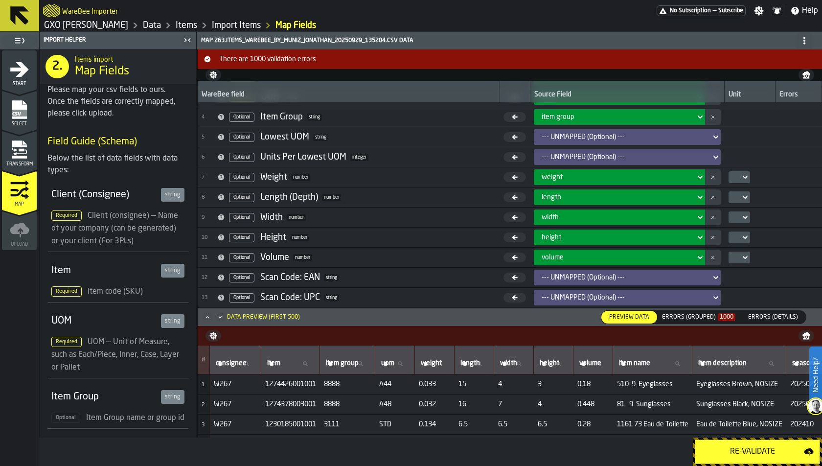
click at [721, 323] on label "Errors (Grouped) 1000 Errors (Summary)" at bounding box center [699, 317] width 82 height 12
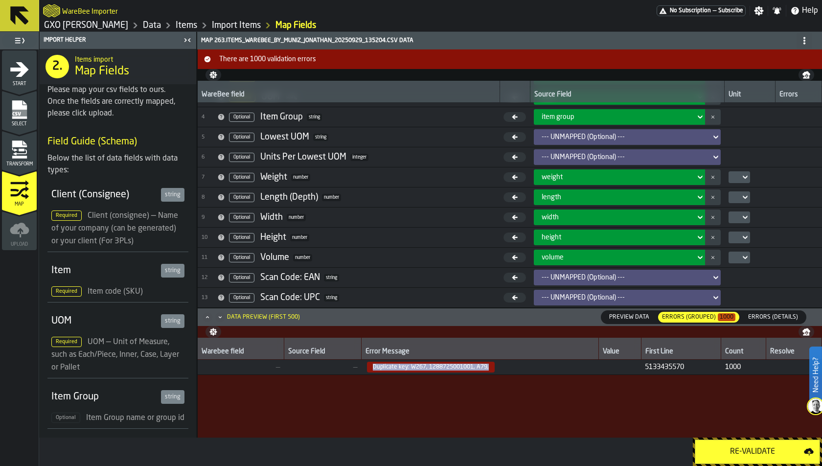
drag, startPoint x: 369, startPoint y: 369, endPoint x: 508, endPoint y: 366, distance: 139.0
click at [508, 366] on span "Duplicate key: W267, 1288725001001, A79," at bounding box center [480, 367] width 230 height 11
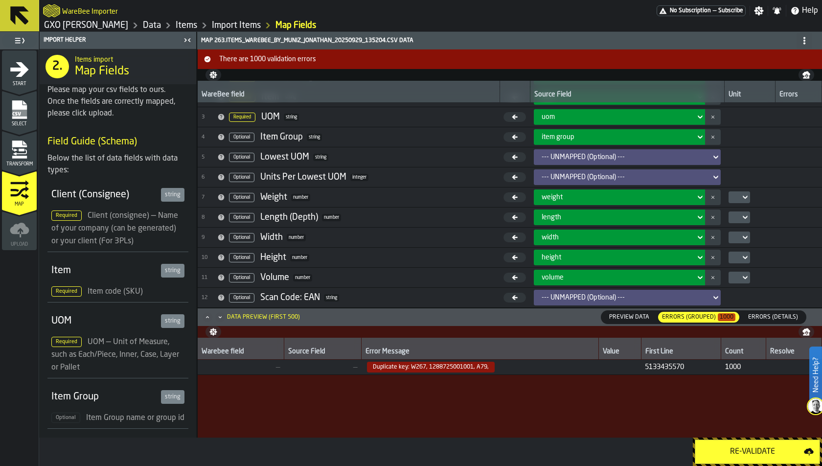
scroll to position [0, 0]
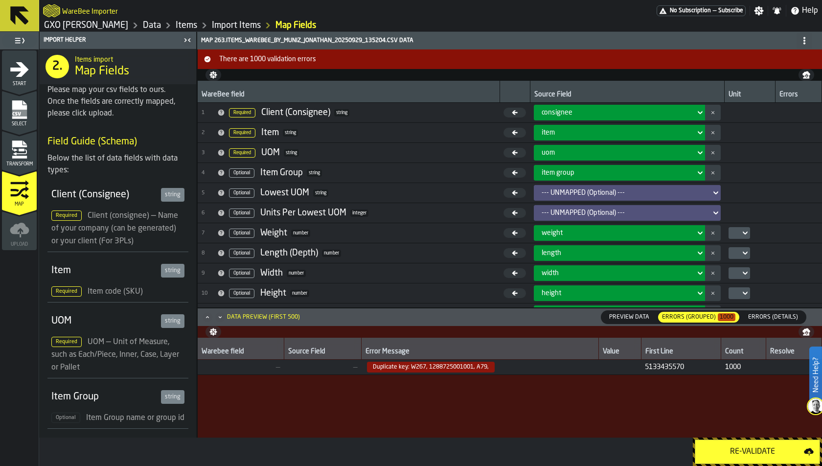
click at [788, 317] on span "Errors (Details)" at bounding box center [773, 317] width 58 height 9
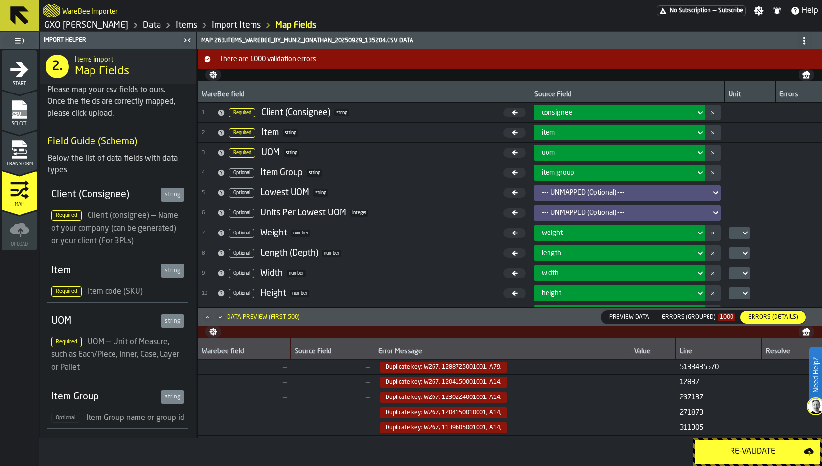
click at [701, 318] on div "Errors (Grouped) 1000" at bounding box center [698, 317] width 73 height 7
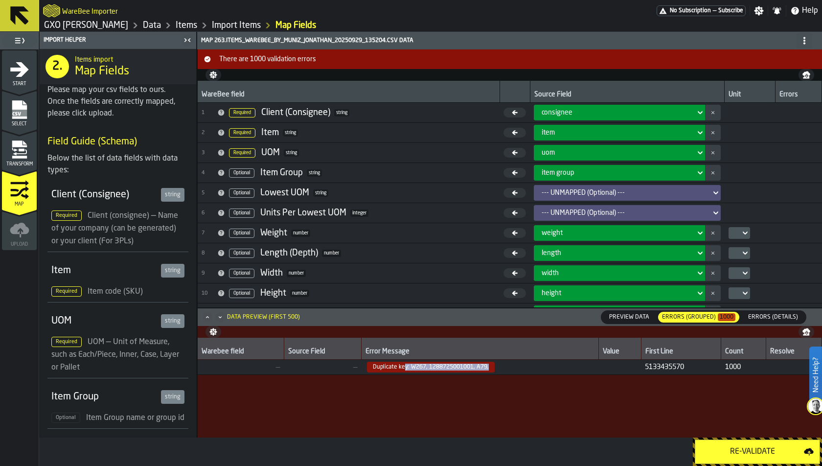
drag, startPoint x: 400, startPoint y: 368, endPoint x: 504, endPoint y: 365, distance: 103.8
click at [504, 365] on span "Duplicate key: W267, 1288725001001, A79," at bounding box center [480, 367] width 230 height 11
